Goal: Task Accomplishment & Management: Manage account settings

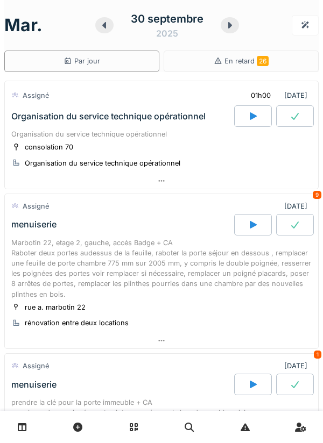
click at [189, 131] on div "Organisation du service technique opérationnel" at bounding box center [161, 134] width 300 height 10
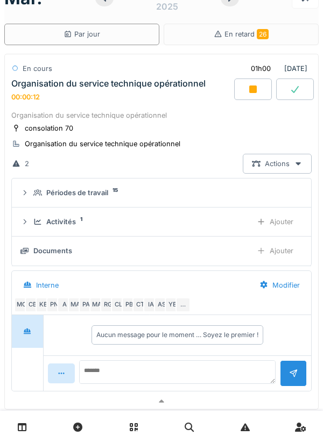
scroll to position [25, 0]
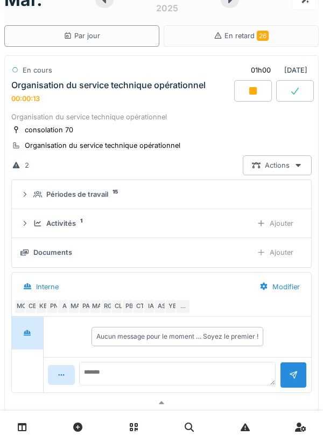
click at [246, 97] on div at bounding box center [253, 91] width 38 height 22
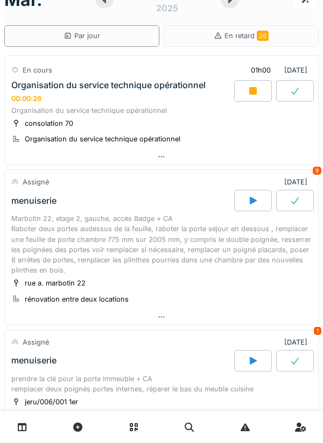
click at [257, 100] on div at bounding box center [253, 91] width 38 height 22
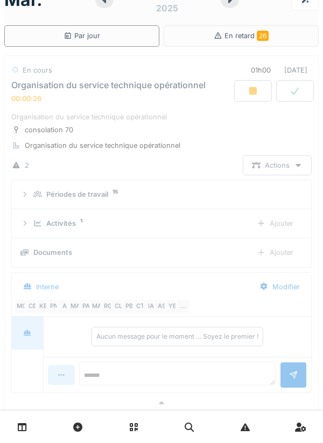
scroll to position [38, 0]
